Goal: Task Accomplishment & Management: Complete application form

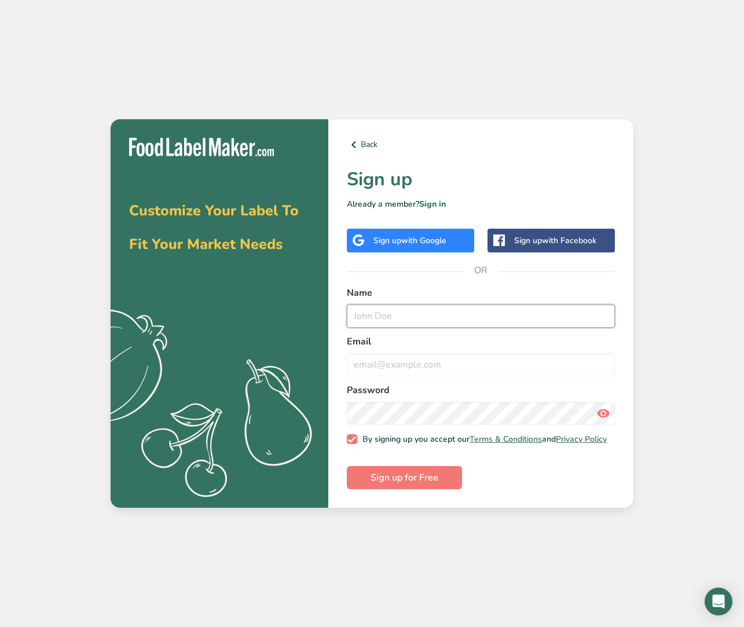
click at [389, 314] on input "text" at bounding box center [481, 316] width 268 height 23
type input "Jenelle Dunn"
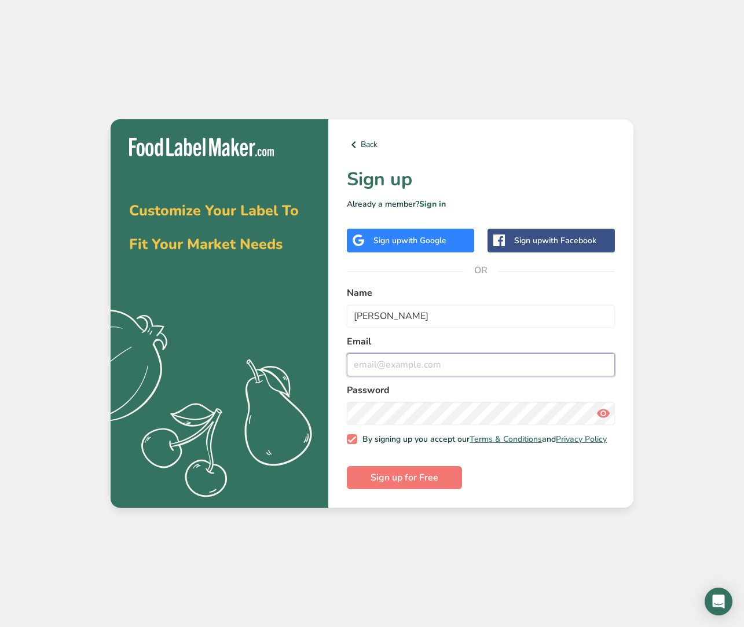
click at [401, 368] on input "email" at bounding box center [481, 364] width 268 height 23
type input "nellolo@hotmail.com"
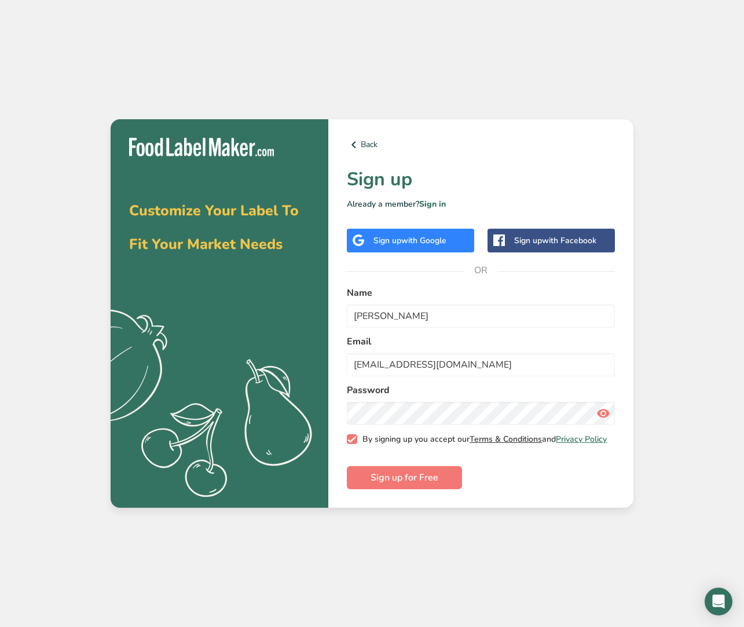
click at [493, 438] on link "Terms & Conditions" at bounding box center [506, 439] width 72 height 11
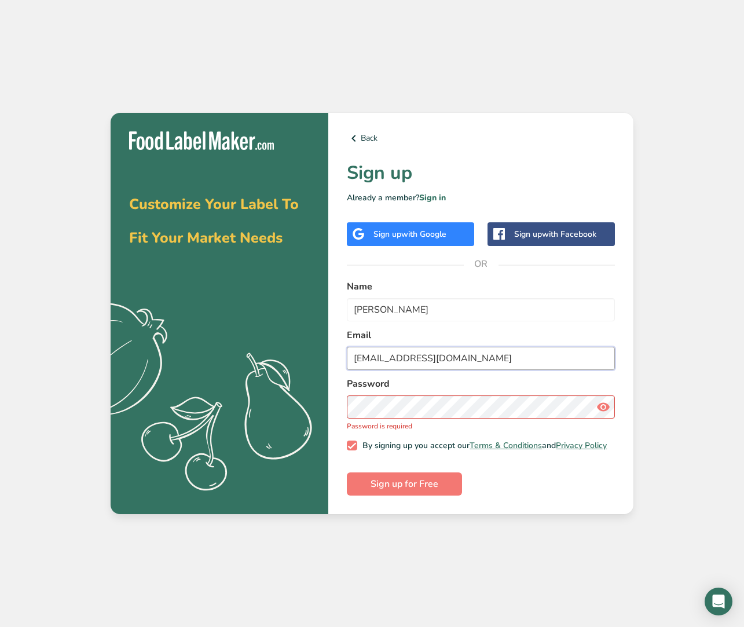
drag, startPoint x: 452, startPoint y: 361, endPoint x: 333, endPoint y: 358, distance: 119.3
click at [333, 359] on div "Back Sign up Already a member? Sign in Sign up with Google Sign up with Faceboo…" at bounding box center [480, 314] width 305 height 402
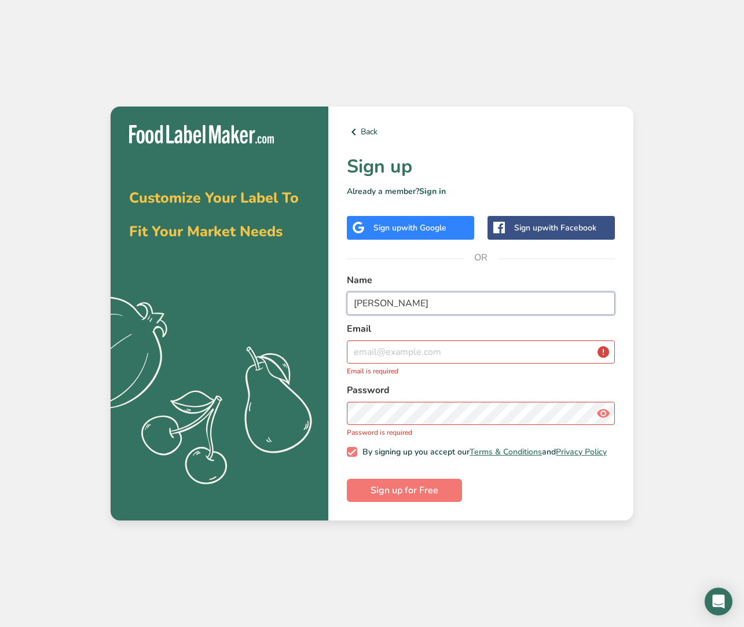
drag, startPoint x: 440, startPoint y: 305, endPoint x: 324, endPoint y: 297, distance: 116.1
click at [324, 297] on section "Customize Your Label To Fit Your Market Needs .a{fill:#f5f3ed;} Back Sign up Al…" at bounding box center [372, 314] width 523 height 415
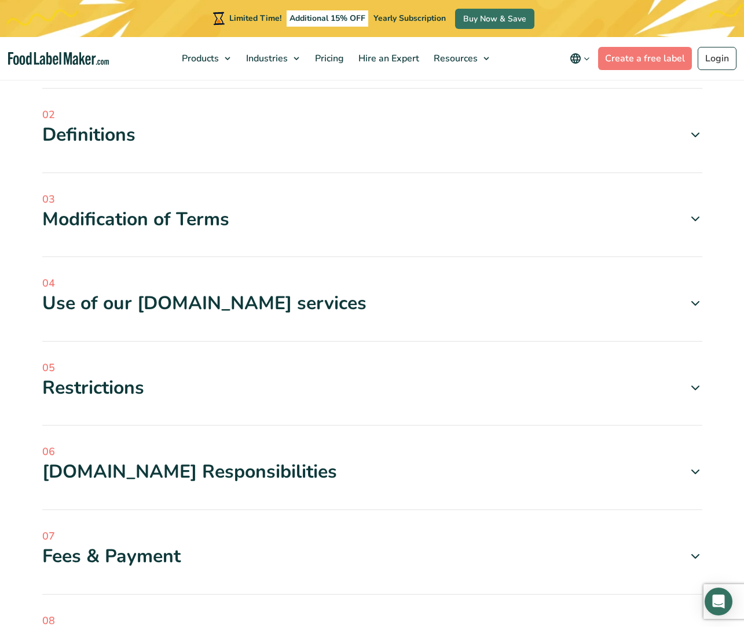
click at [196, 313] on div "Use of our [DOMAIN_NAME] services" at bounding box center [372, 303] width 660 height 24
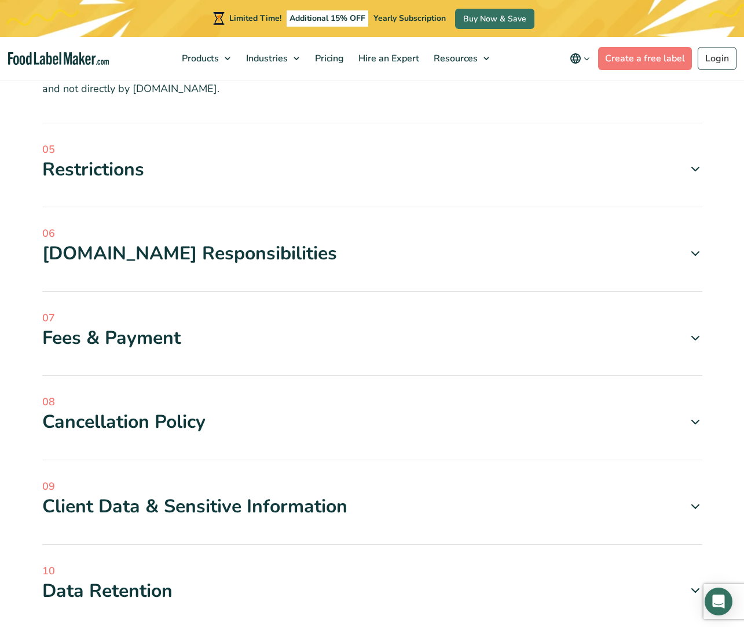
scroll to position [1431, 0]
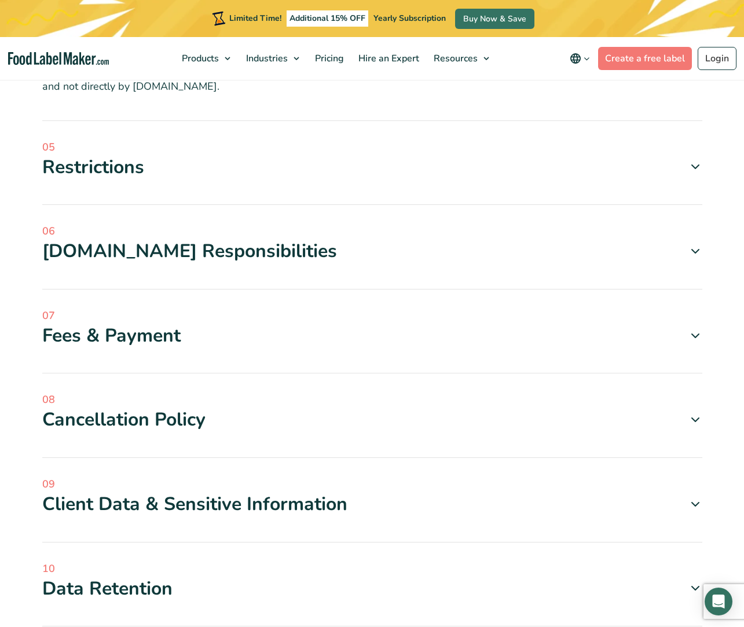
click at [166, 324] on div "Fees & Payment" at bounding box center [372, 336] width 660 height 24
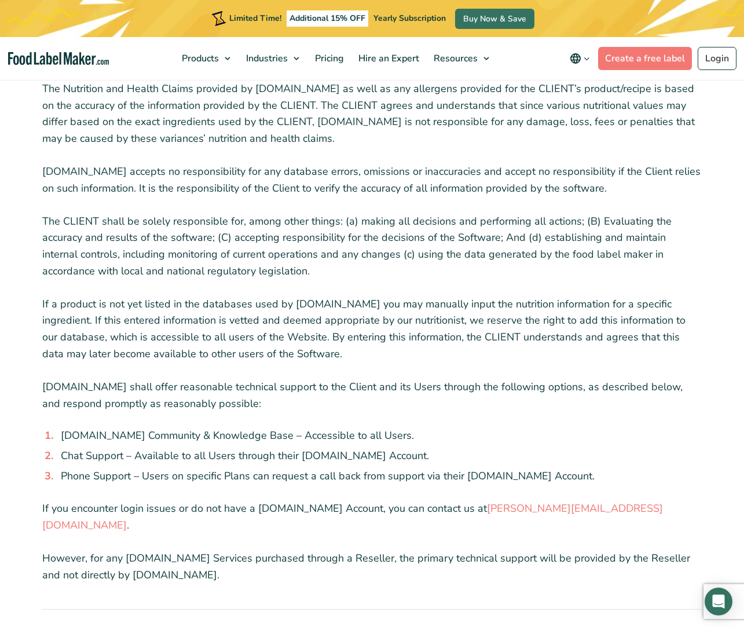
scroll to position [0, 0]
